Goal: Task Accomplishment & Management: Complete application form

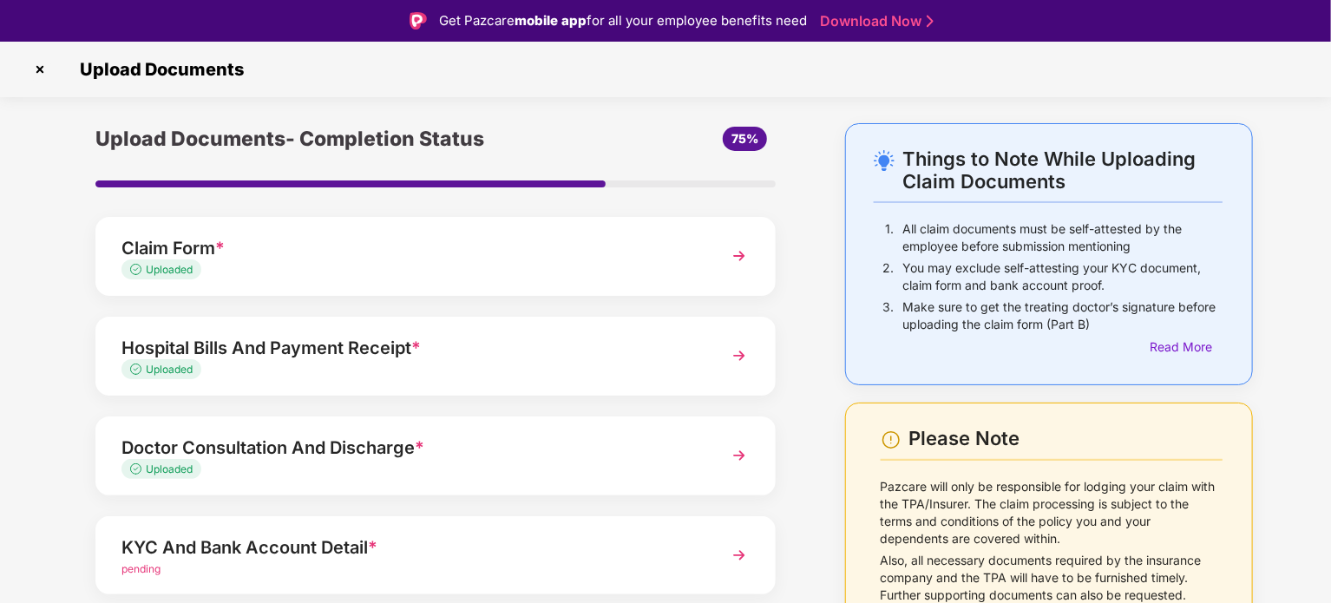
click at [39, 72] on img at bounding box center [40, 70] width 28 height 28
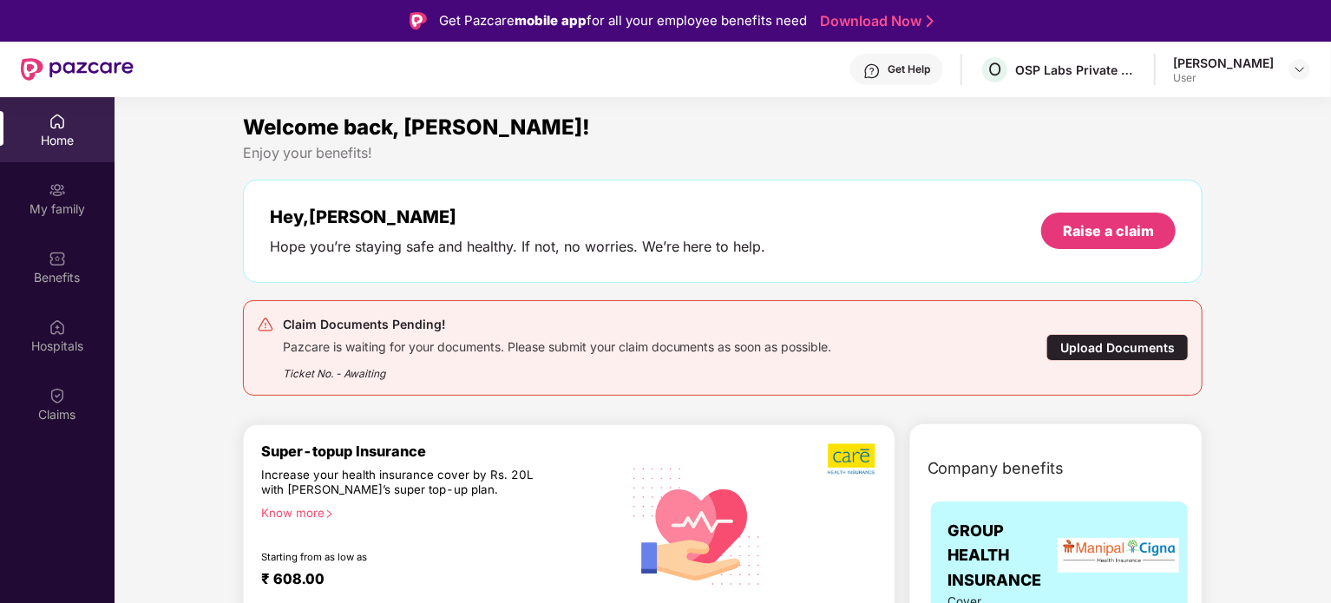
click at [1191, 70] on div "[PERSON_NAME]" at bounding box center [1223, 63] width 101 height 16
click at [1178, 67] on div "[PERSON_NAME]" at bounding box center [1223, 63] width 101 height 16
click at [1292, 69] on div at bounding box center [1299, 69] width 21 height 21
click at [1147, 96] on div "Logout" at bounding box center [1218, 111] width 226 height 34
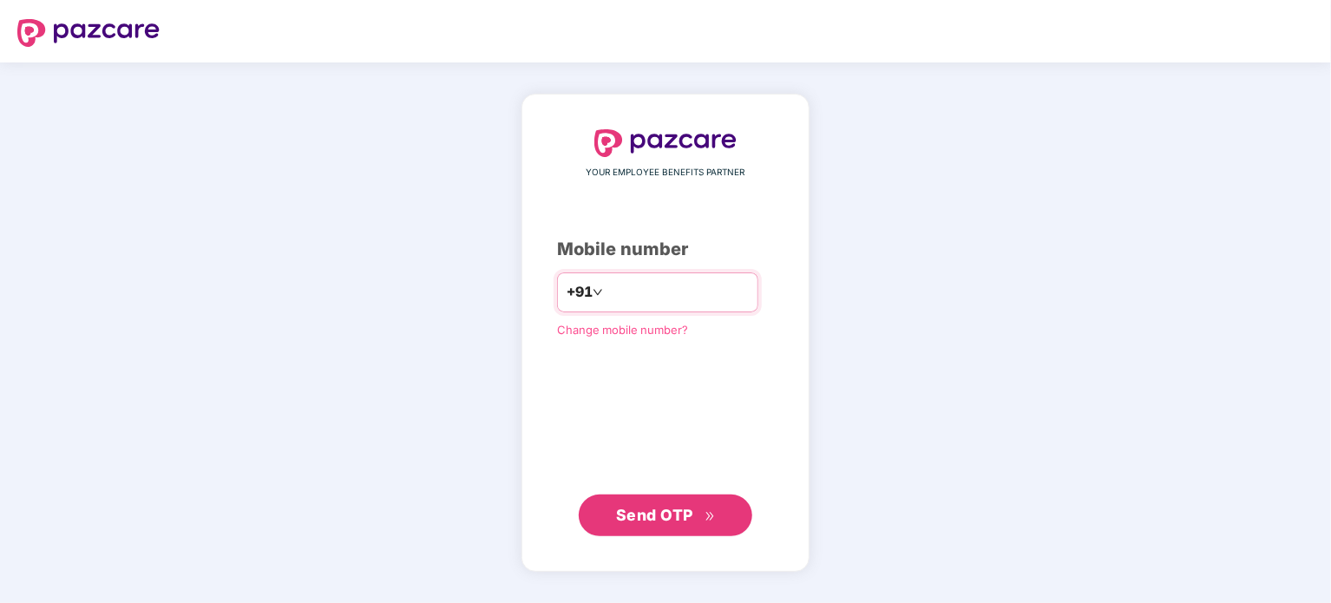
click at [708, 302] on input "number" at bounding box center [677, 292] width 142 height 28
type input "**********"
click at [643, 515] on span "Send OTP" at bounding box center [654, 515] width 77 height 18
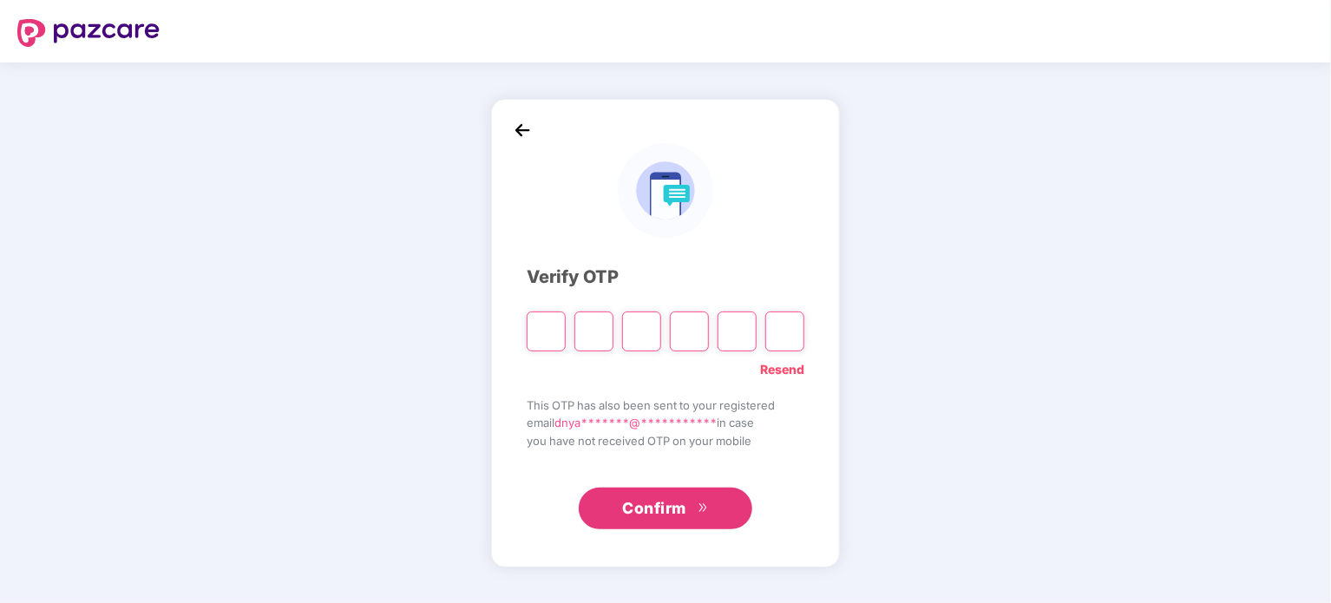
type input "*"
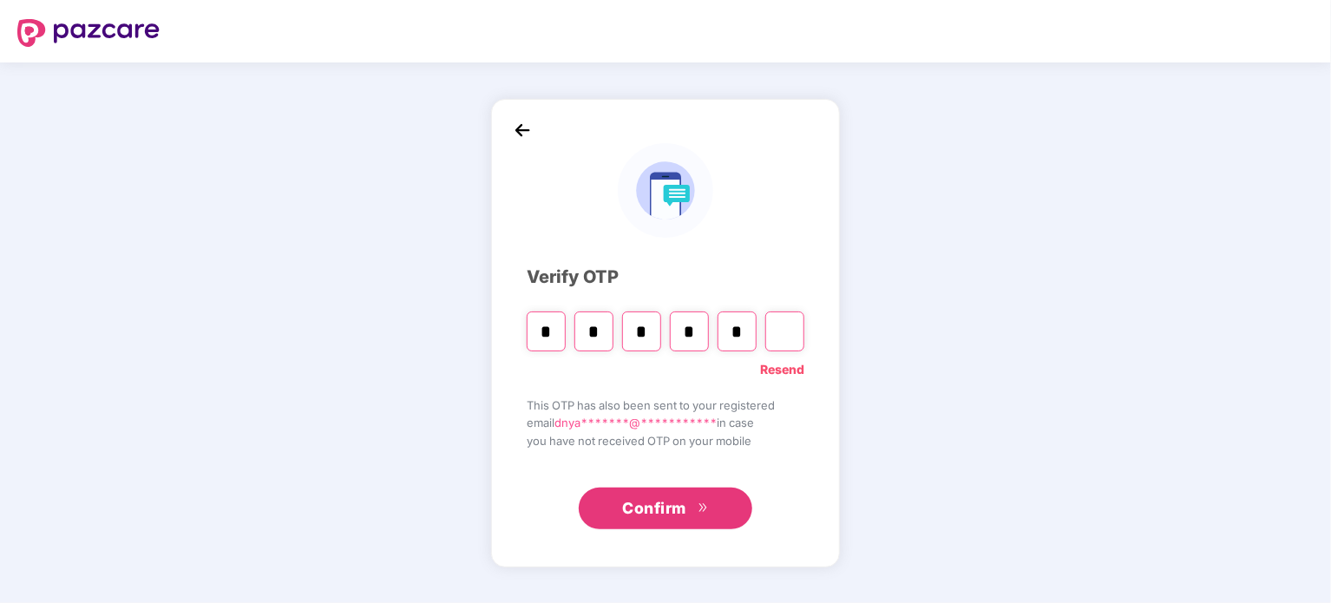
type input "*"
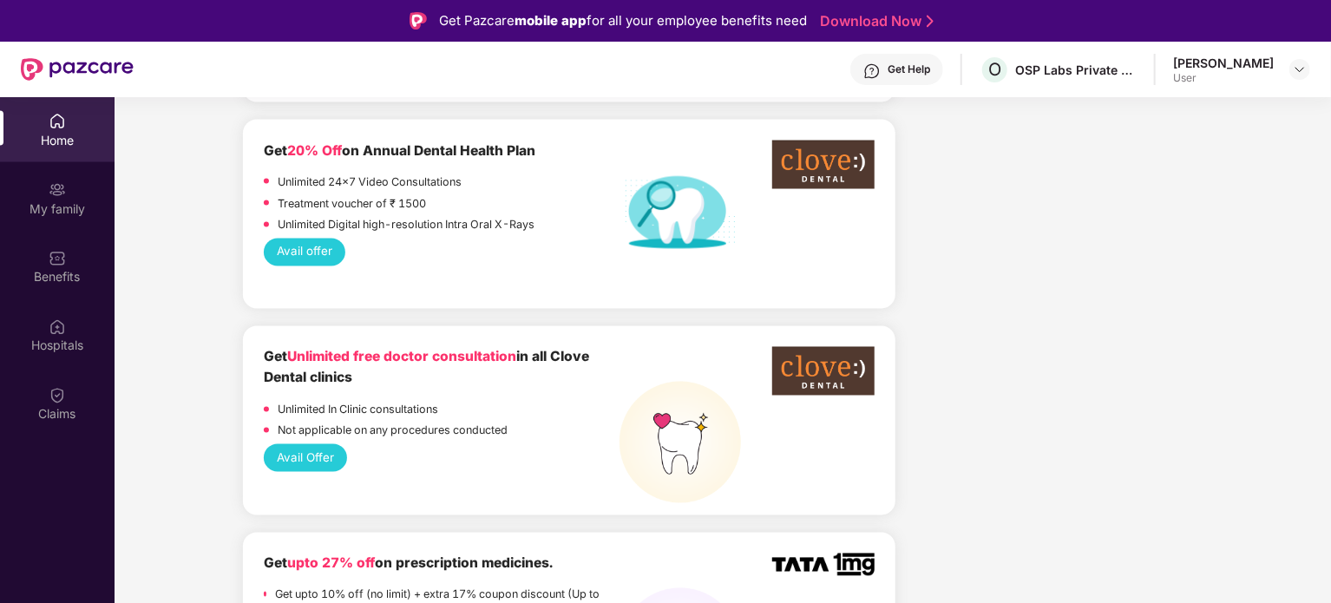
scroll to position [1547, 0]
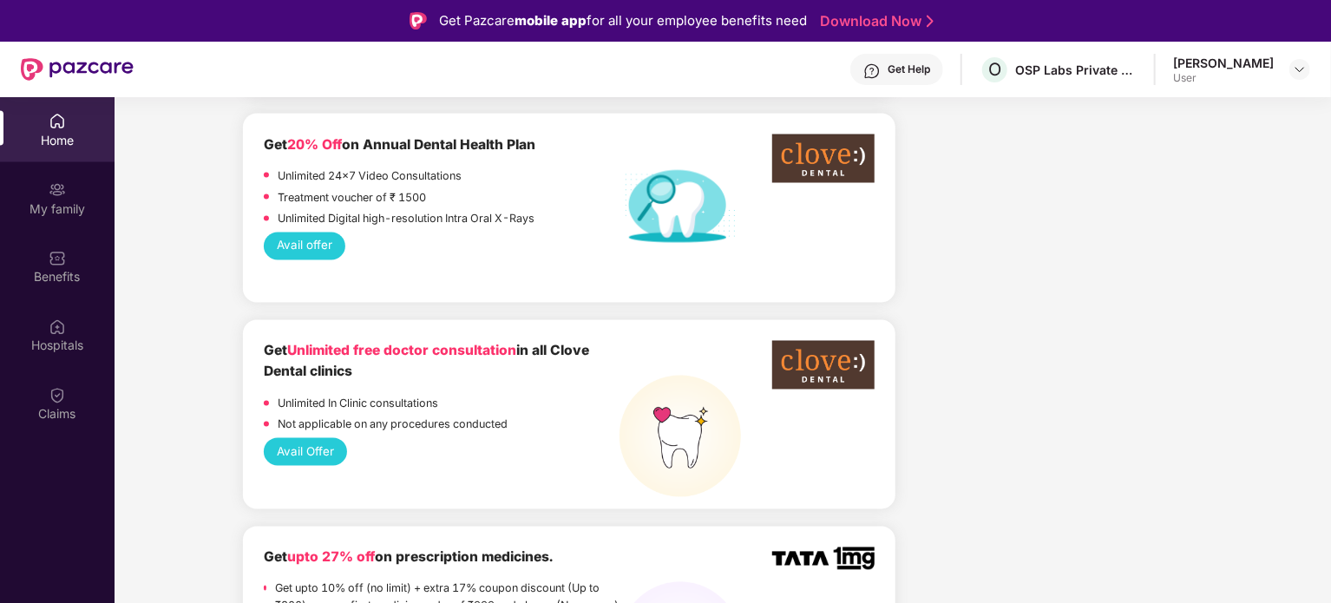
click at [1211, 66] on div "[PERSON_NAME]" at bounding box center [1223, 63] width 101 height 16
click at [1298, 70] on img at bounding box center [1300, 69] width 14 height 14
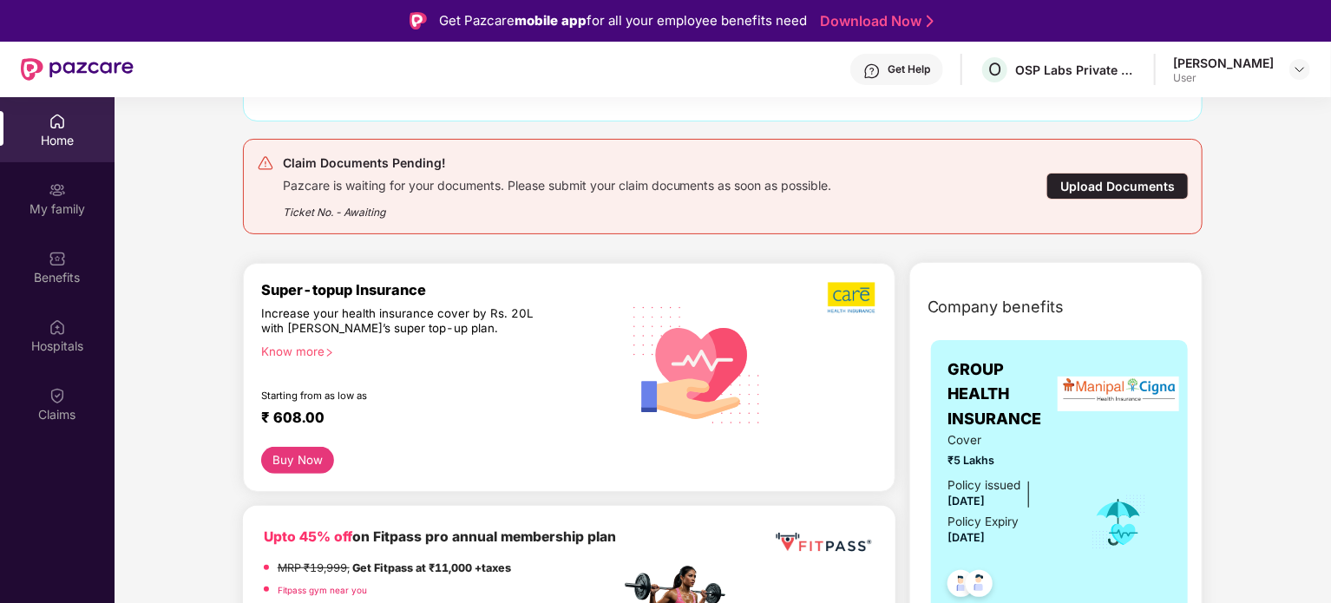
scroll to position [0, 0]
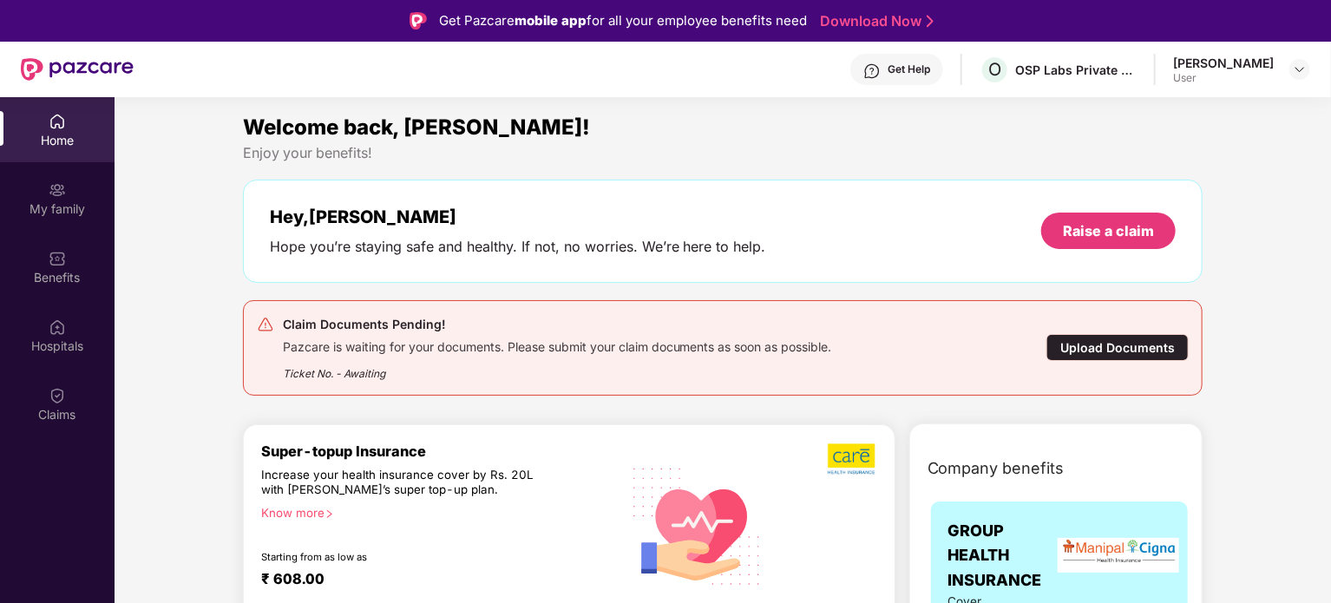
click at [1093, 347] on div "Upload Documents" at bounding box center [1117, 347] width 142 height 27
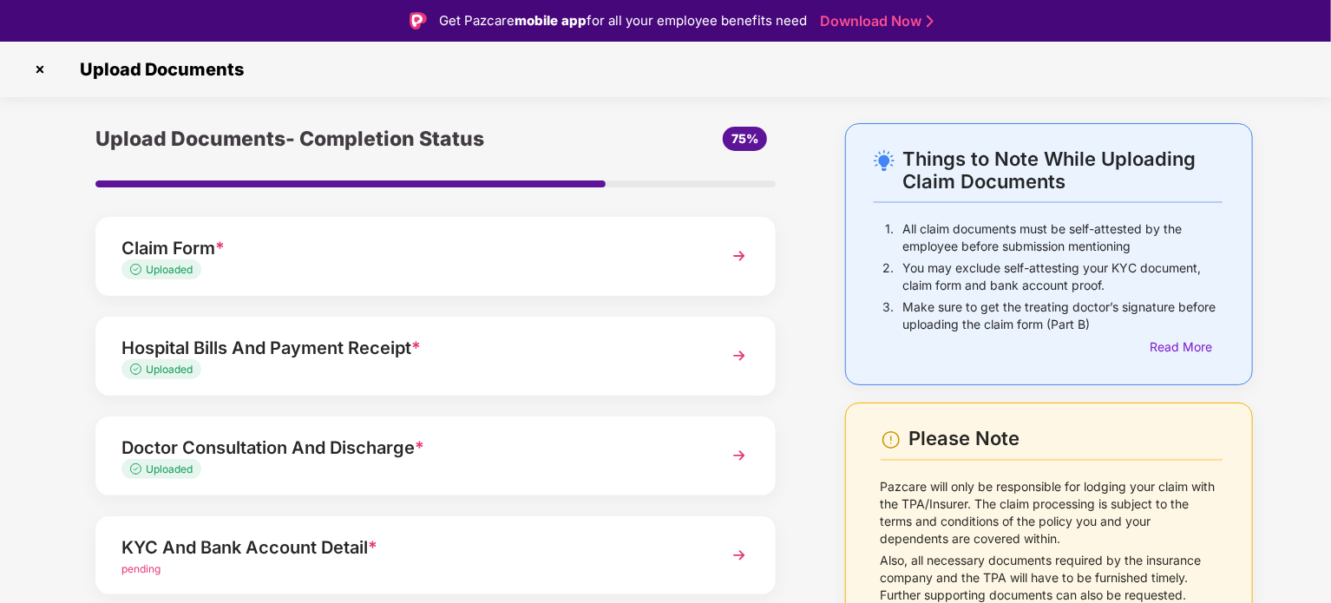
scroll to position [156, 0]
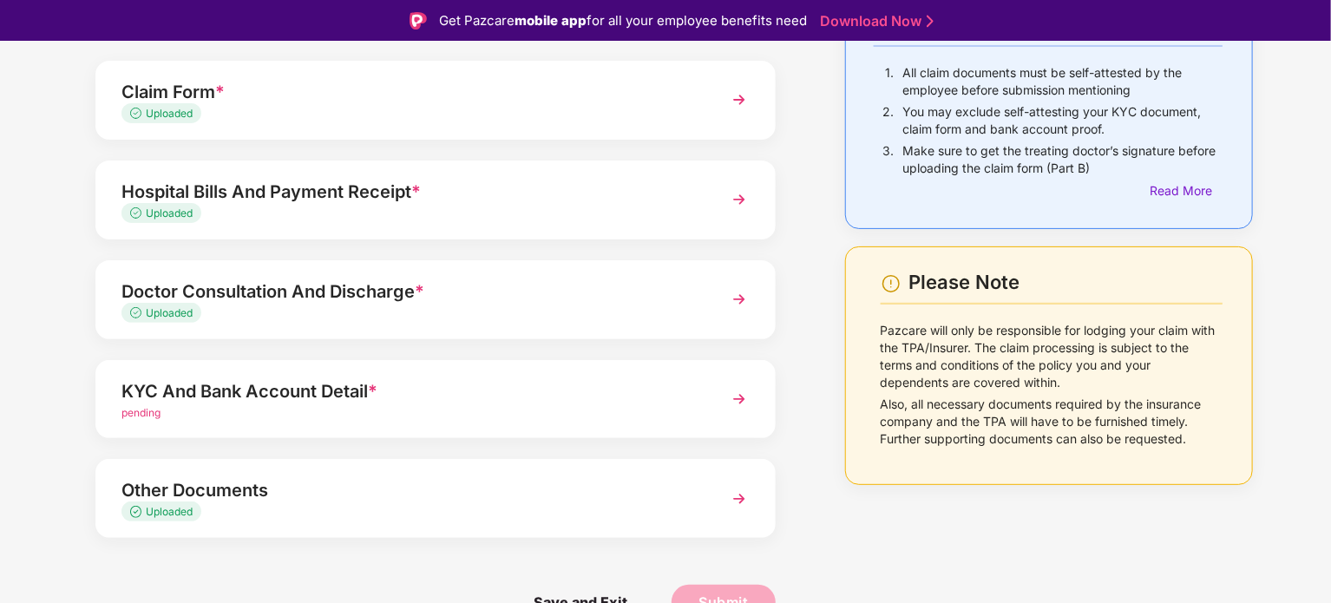
click at [366, 398] on div "KYC And Bank Account Detail *" at bounding box center [408, 391] width 575 height 28
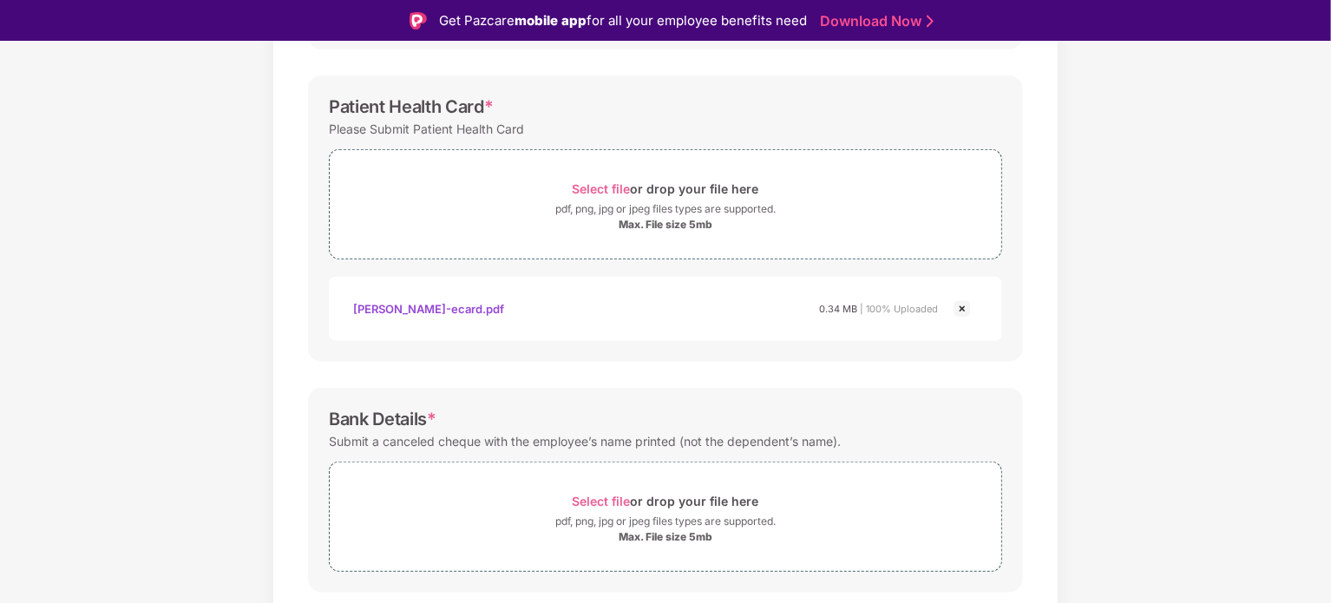
scroll to position [596, 0]
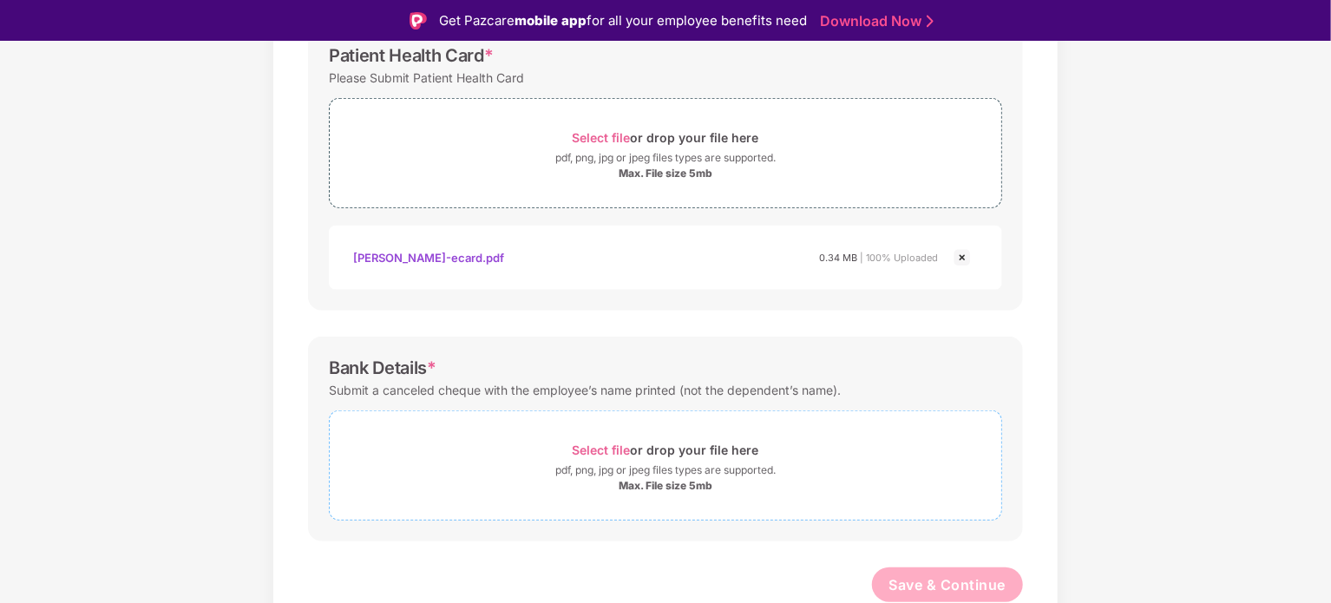
click at [606, 442] on span "Select file" at bounding box center [602, 449] width 58 height 15
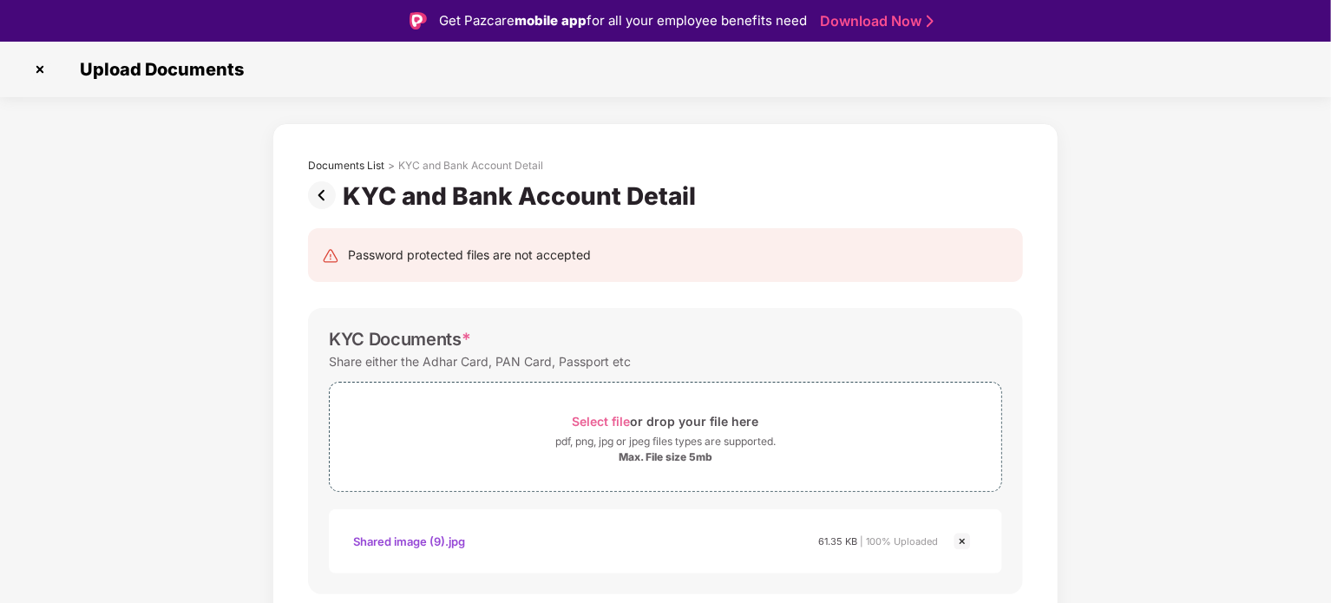
scroll to position [678, 0]
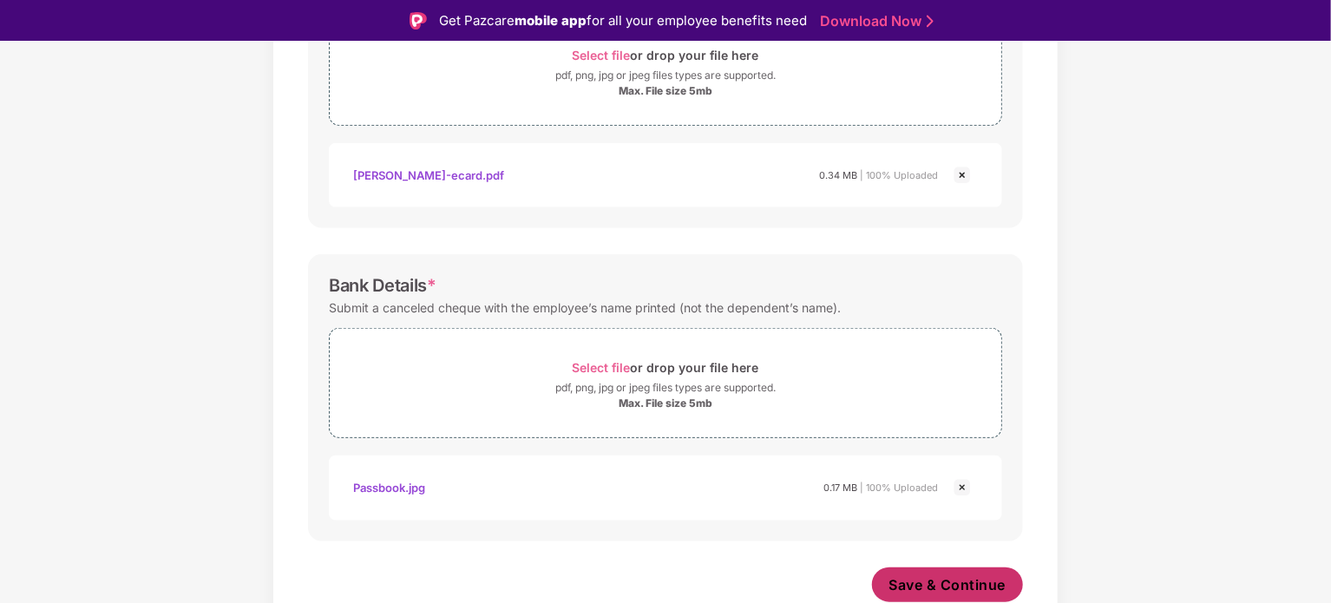
click at [906, 575] on span "Save & Continue" at bounding box center [947, 584] width 117 height 19
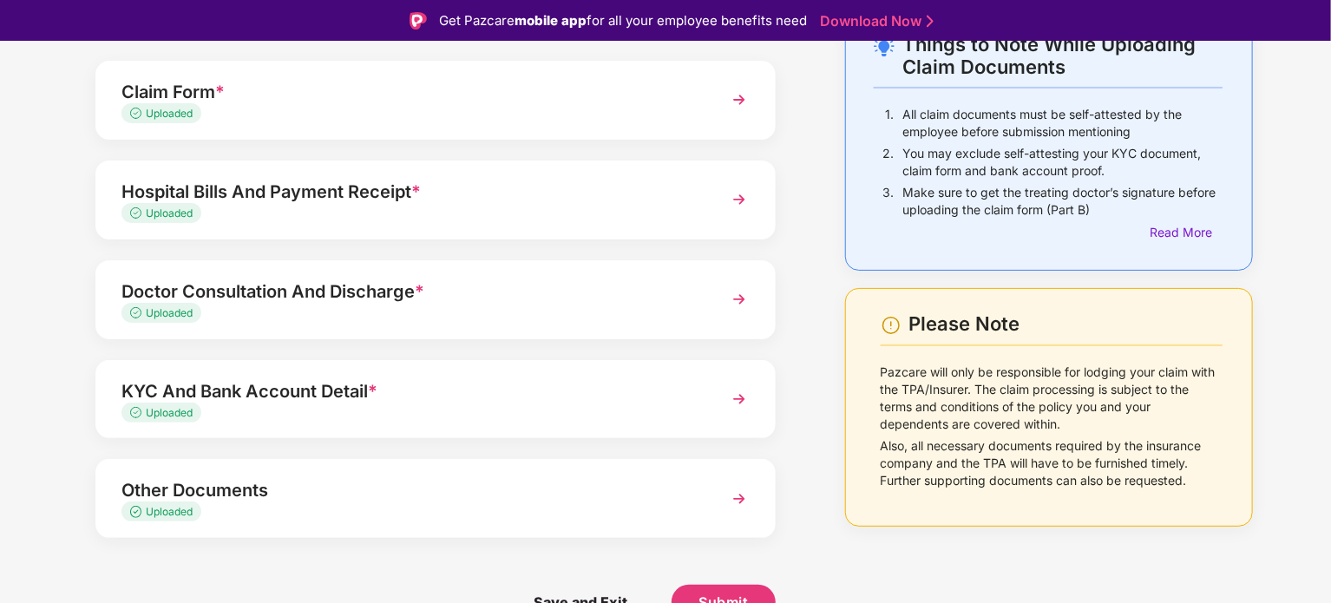
scroll to position [42, 0]
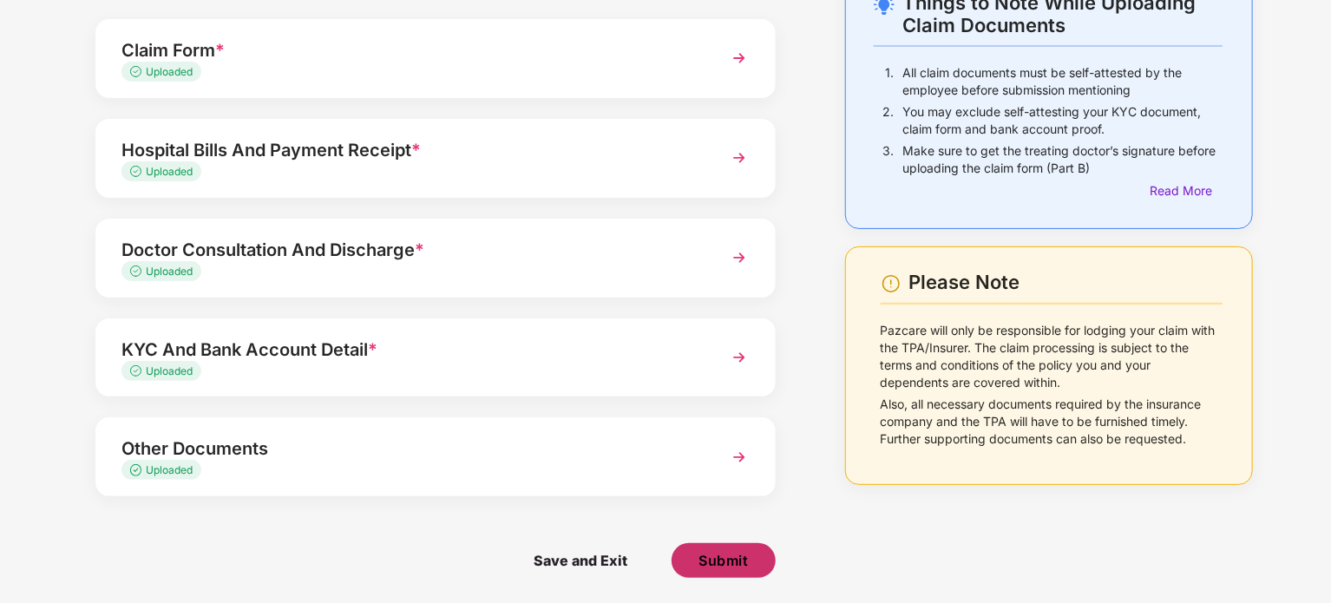
click at [712, 554] on span "Submit" at bounding box center [722, 560] width 49 height 19
click at [1282, 535] on icon "close" at bounding box center [1285, 540] width 12 height 12
click at [592, 551] on span "Save and Exit" at bounding box center [580, 560] width 128 height 35
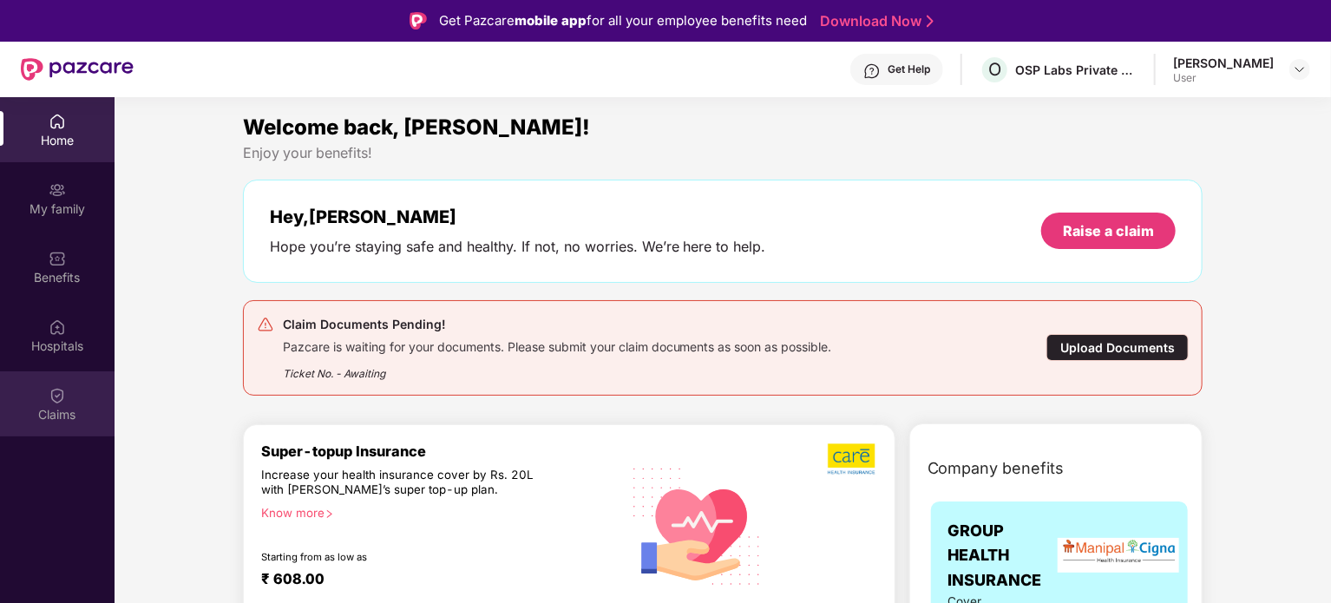
click at [45, 409] on div "Claims" at bounding box center [57, 414] width 115 height 17
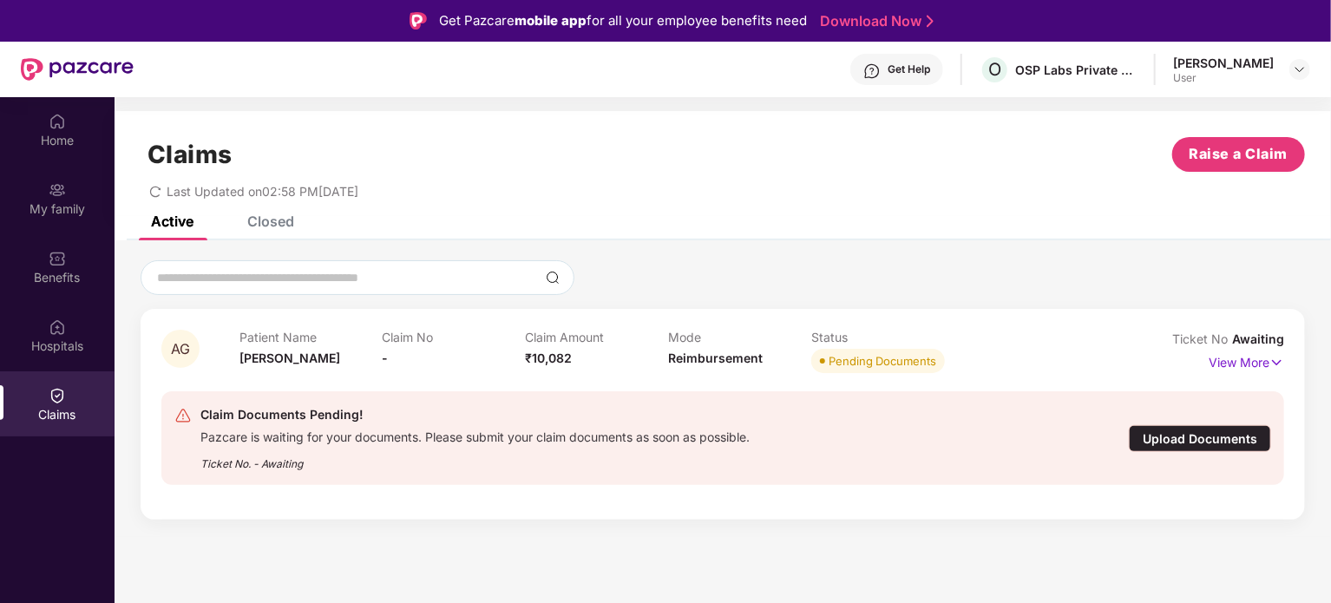
click at [281, 213] on div "Claims Raise a Claim Last Updated on 02:58 PM[DATE]" at bounding box center [723, 163] width 1216 height 105
click at [278, 218] on div "Closed" at bounding box center [270, 221] width 47 height 17
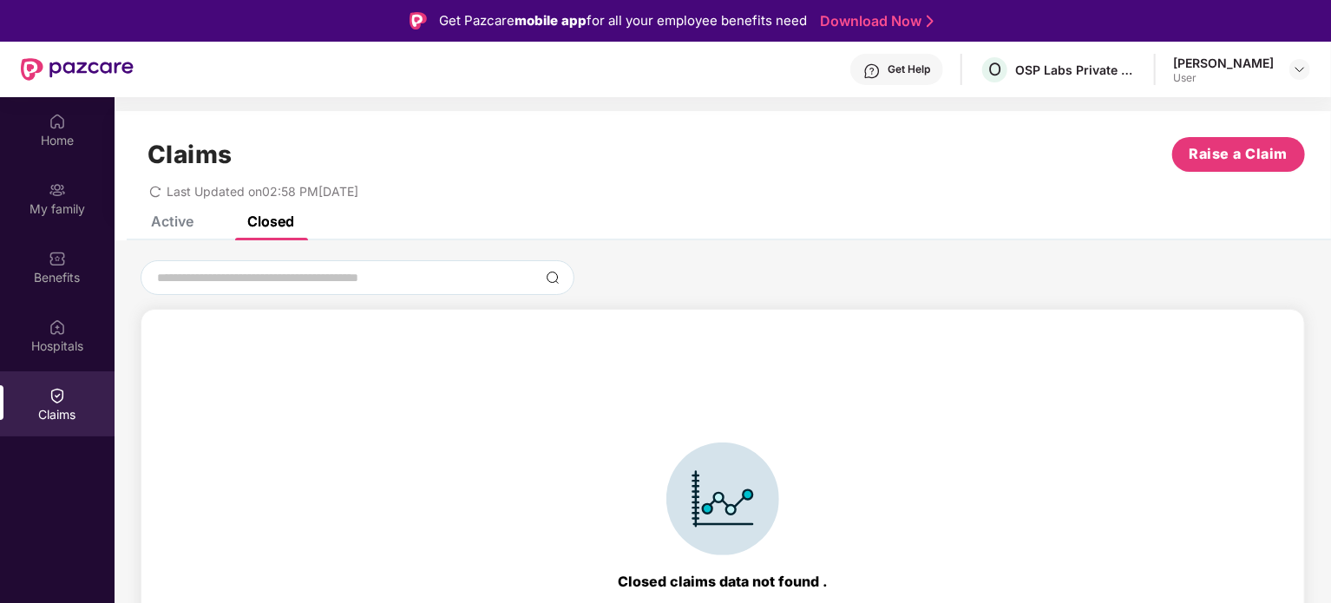
scroll to position [38, 0]
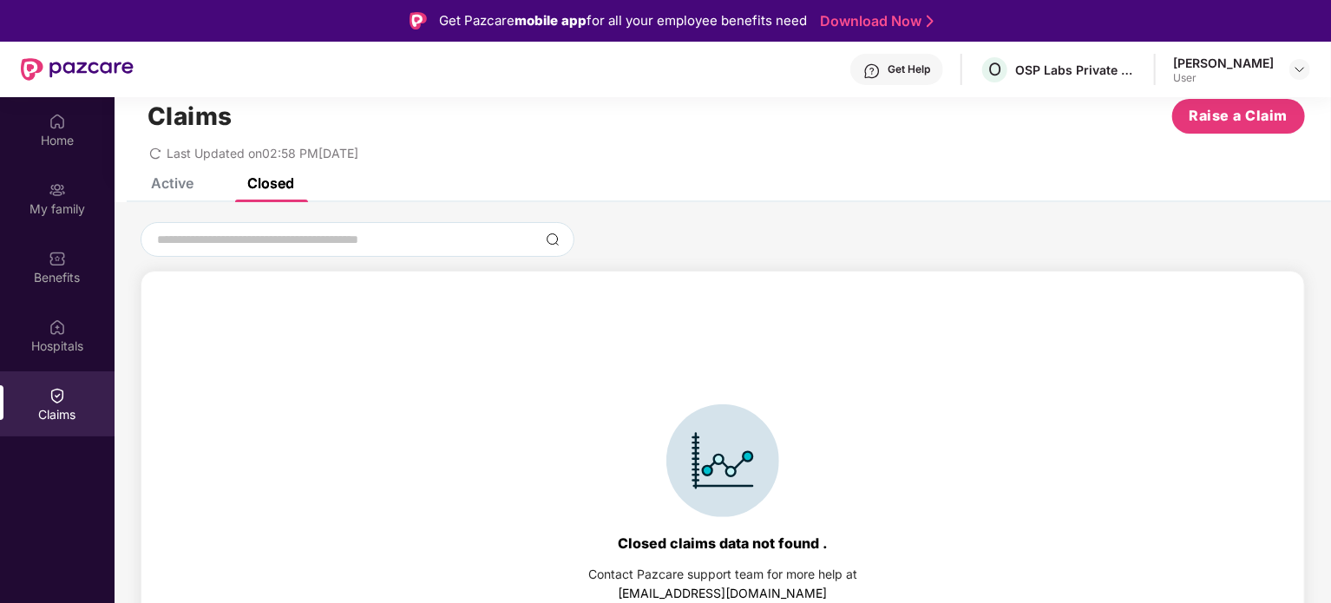
click at [180, 180] on div "Active" at bounding box center [172, 182] width 43 height 17
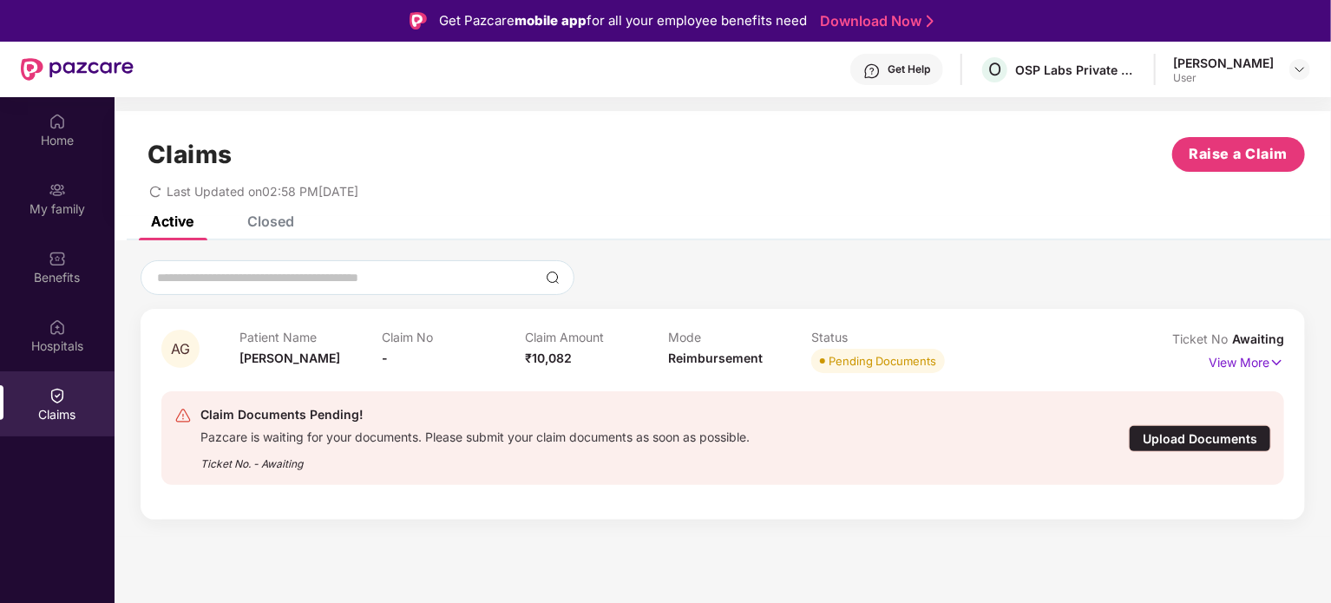
drag, startPoint x: 148, startPoint y: 195, endPoint x: 157, endPoint y: 187, distance: 12.3
click at [157, 187] on div "Last Updated on 02:58 PM[DATE]" at bounding box center [723, 185] width 1164 height 27
click at [157, 187] on icon "redo" at bounding box center [155, 191] width 10 height 11
click at [1249, 360] on p "View More" at bounding box center [1245, 360] width 75 height 23
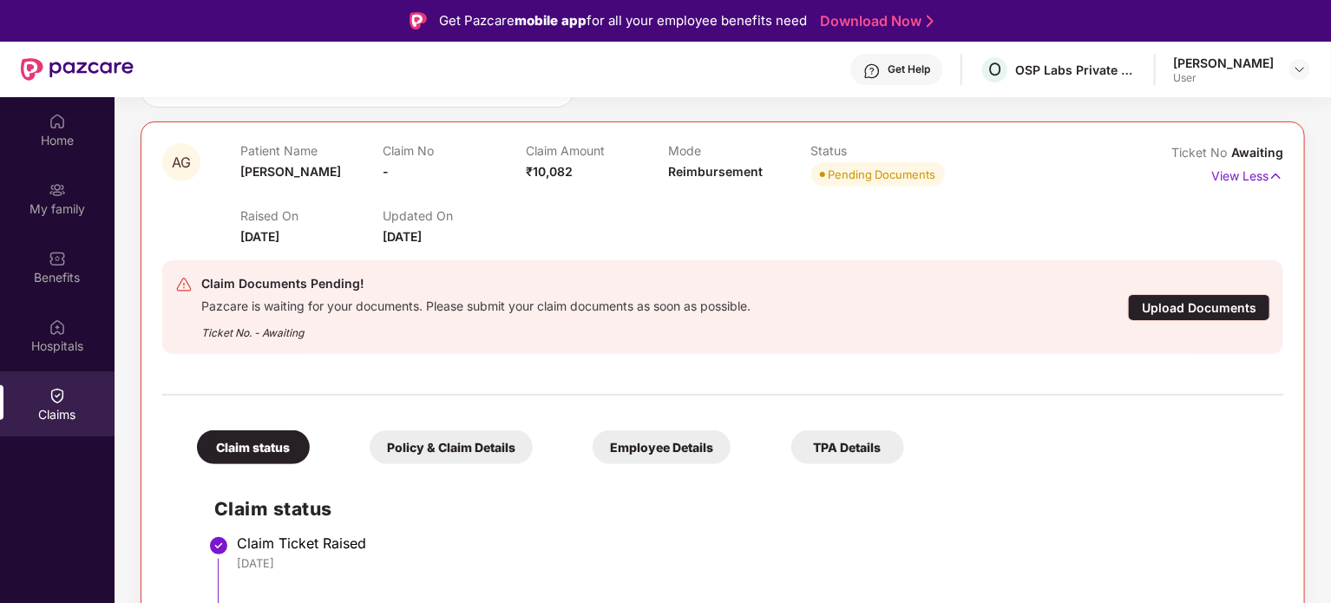
scroll to position [97, 0]
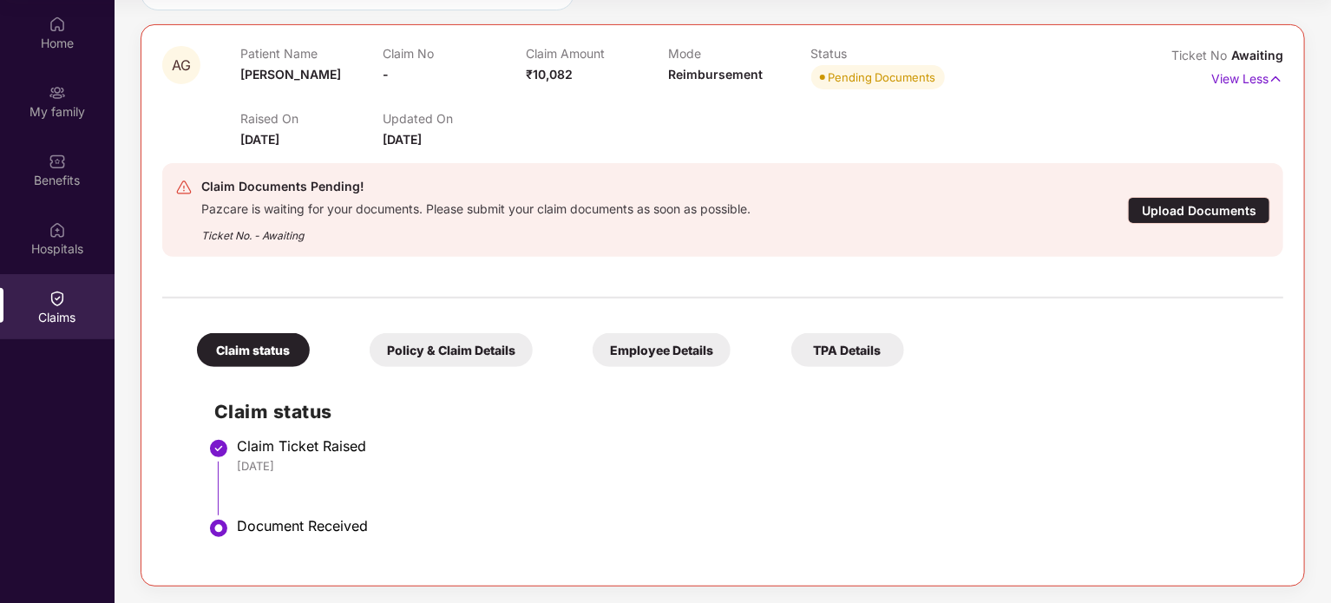
click at [1183, 206] on div "Upload Documents" at bounding box center [1199, 210] width 142 height 27
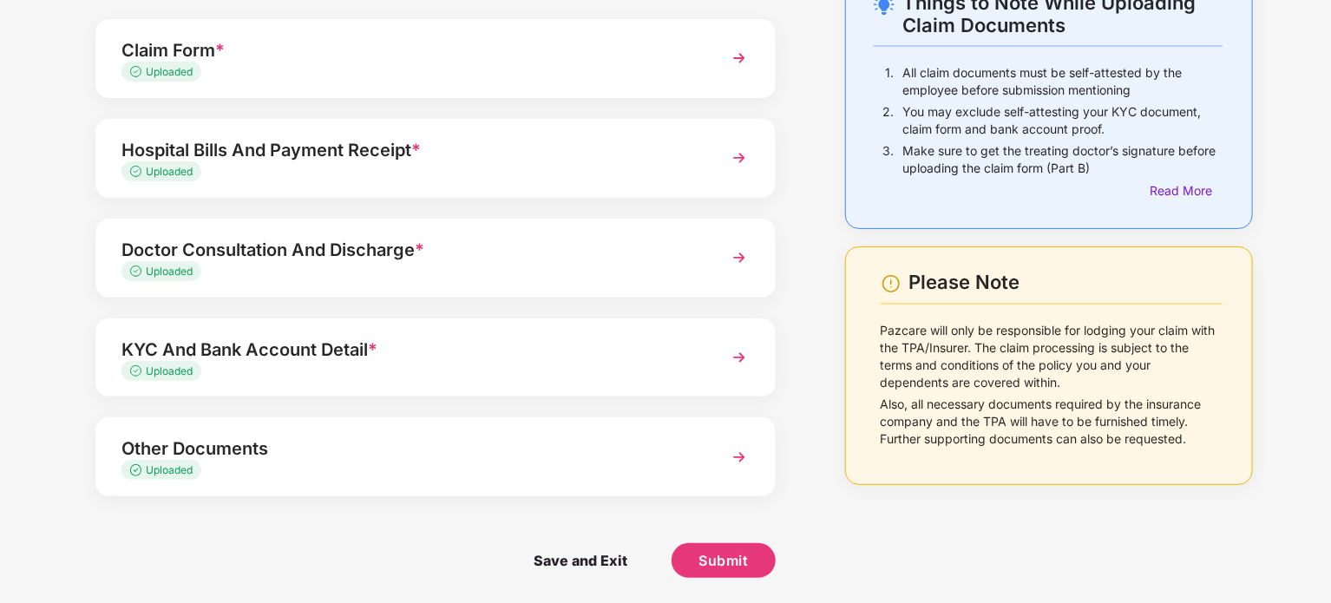
scroll to position [115, 0]
click at [684, 558] on button "Submit" at bounding box center [723, 560] width 104 height 35
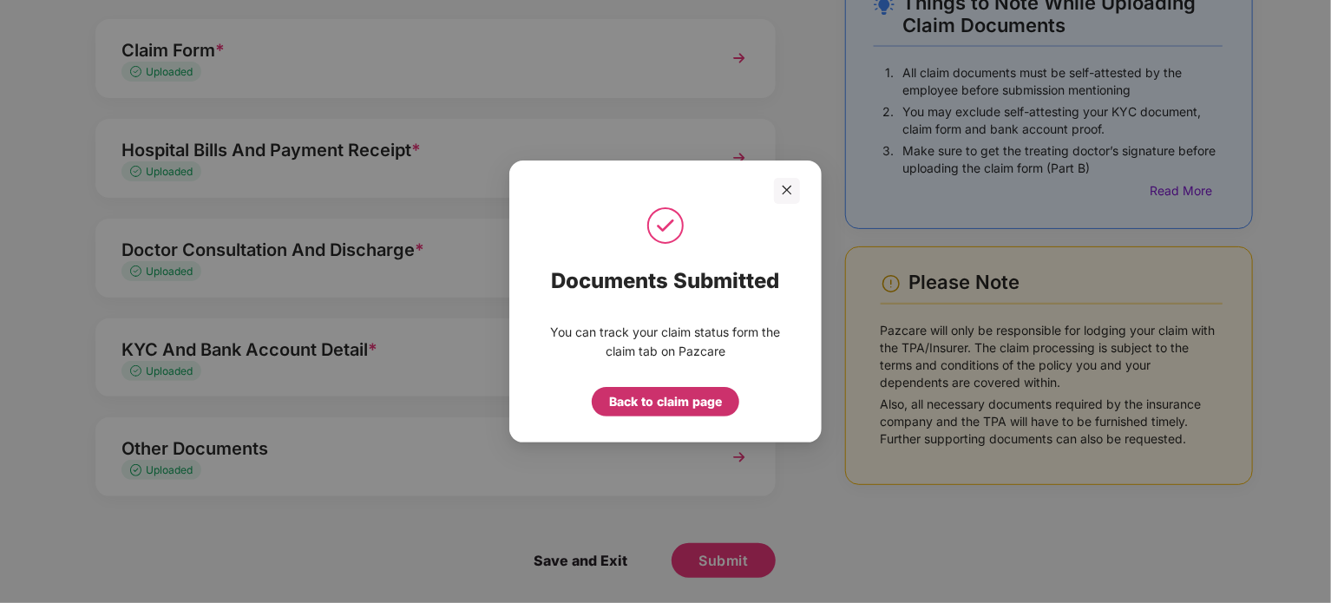
click at [645, 404] on div "Back to claim page" at bounding box center [665, 401] width 113 height 19
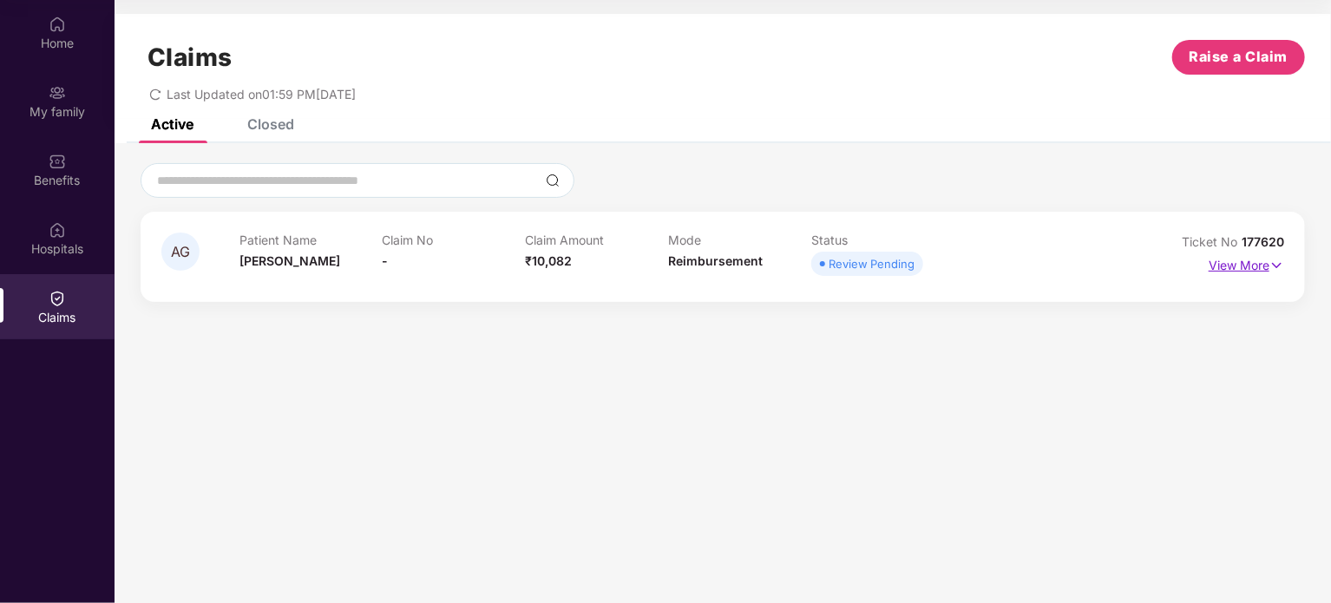
click at [1218, 260] on p "View More" at bounding box center [1245, 263] width 75 height 23
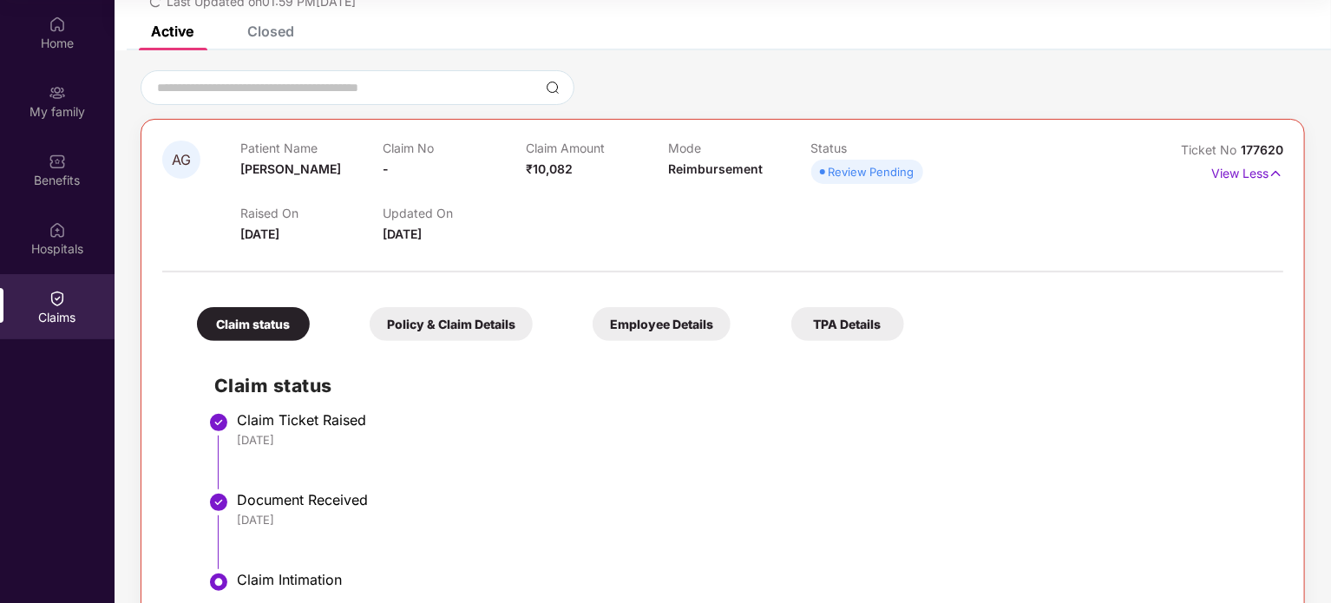
scroll to position [147, 0]
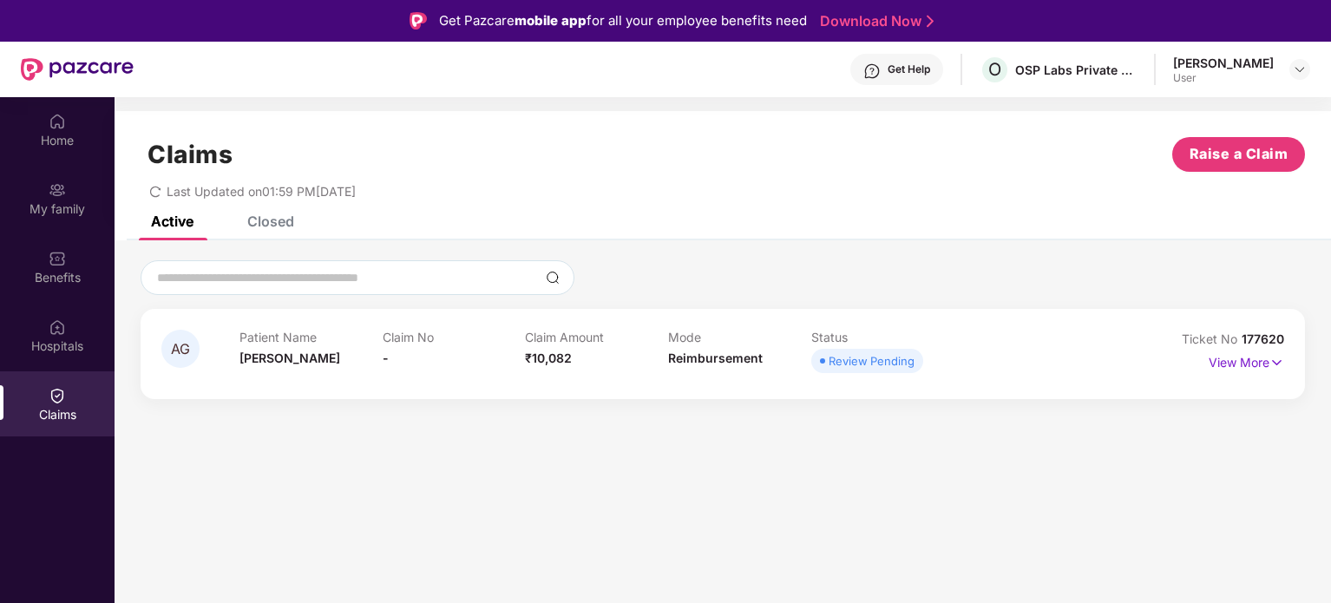
scroll to position [97, 0]
